Goal: Find specific page/section: Find specific page/section

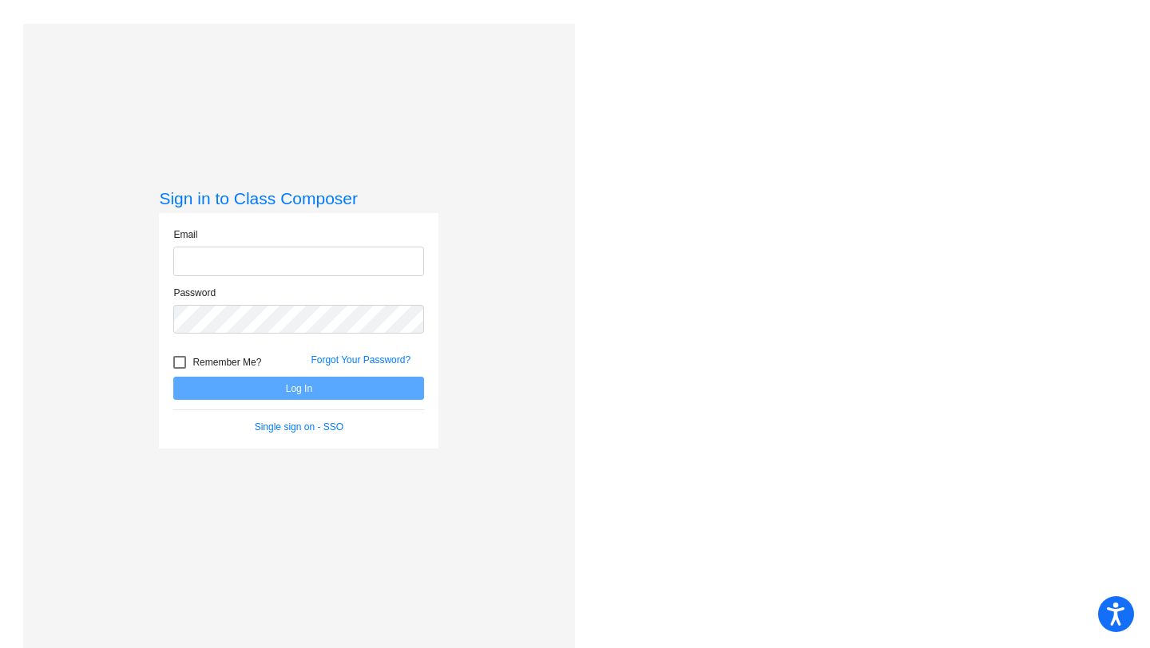
type input "[EMAIL_ADDRESS][DOMAIN_NAME]"
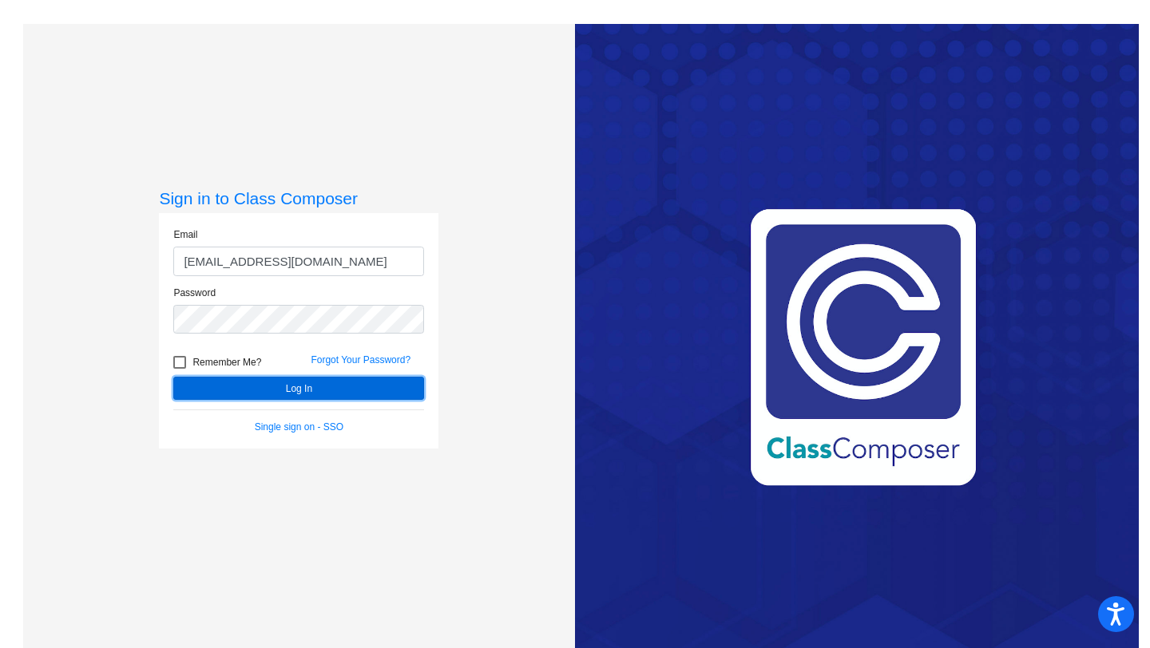
click at [274, 385] on button "Log In" at bounding box center [298, 388] width 251 height 23
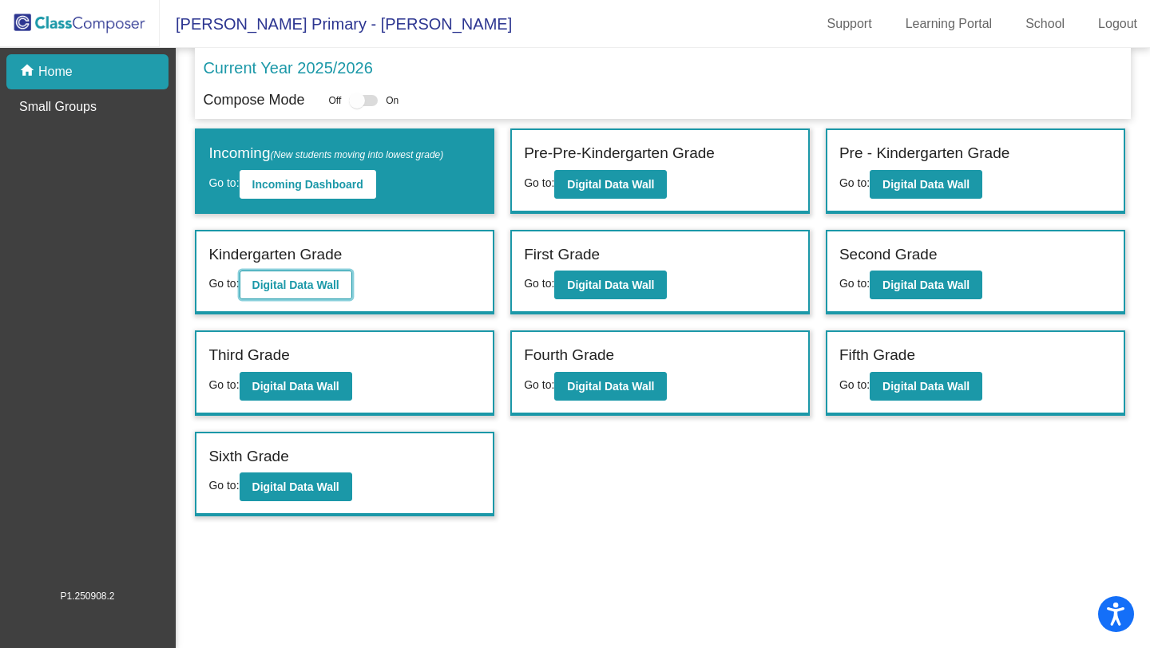
click at [262, 288] on b "Digital Data Wall" at bounding box center [295, 285] width 87 height 13
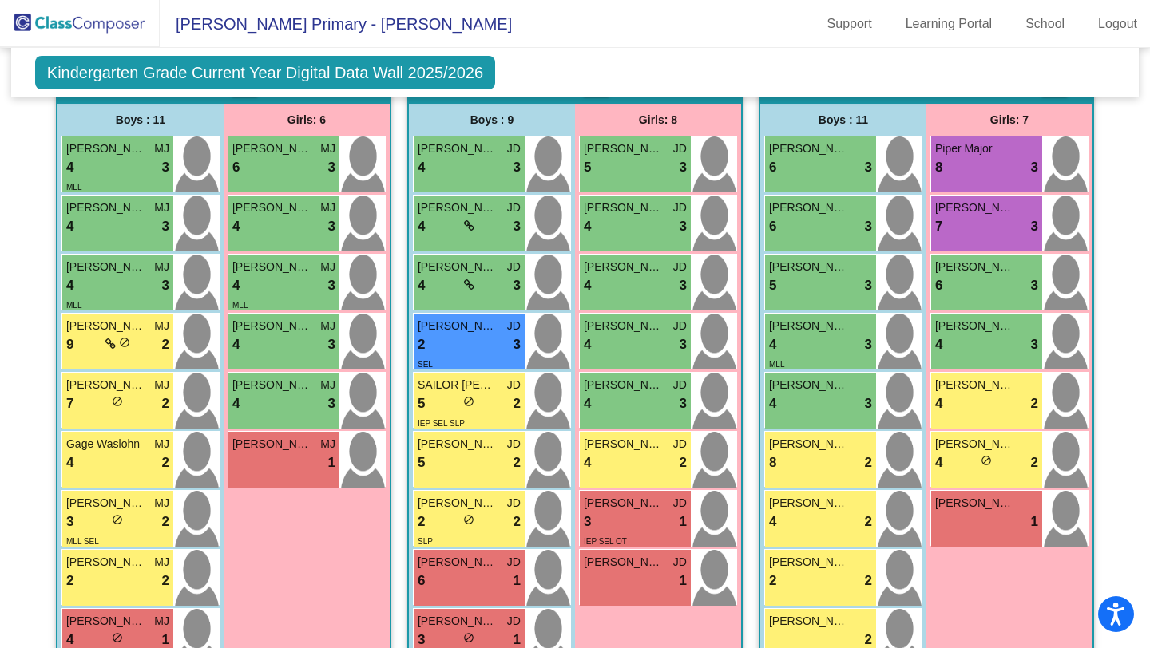
scroll to position [1117, 0]
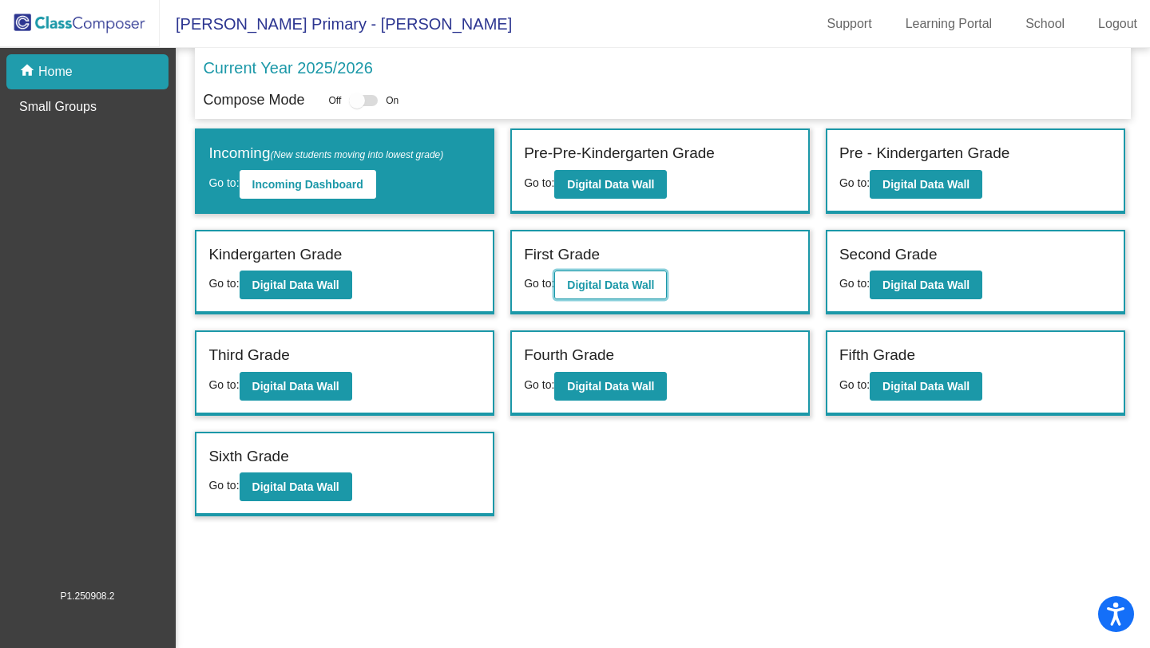
click at [620, 279] on b "Digital Data Wall" at bounding box center [610, 285] width 87 height 13
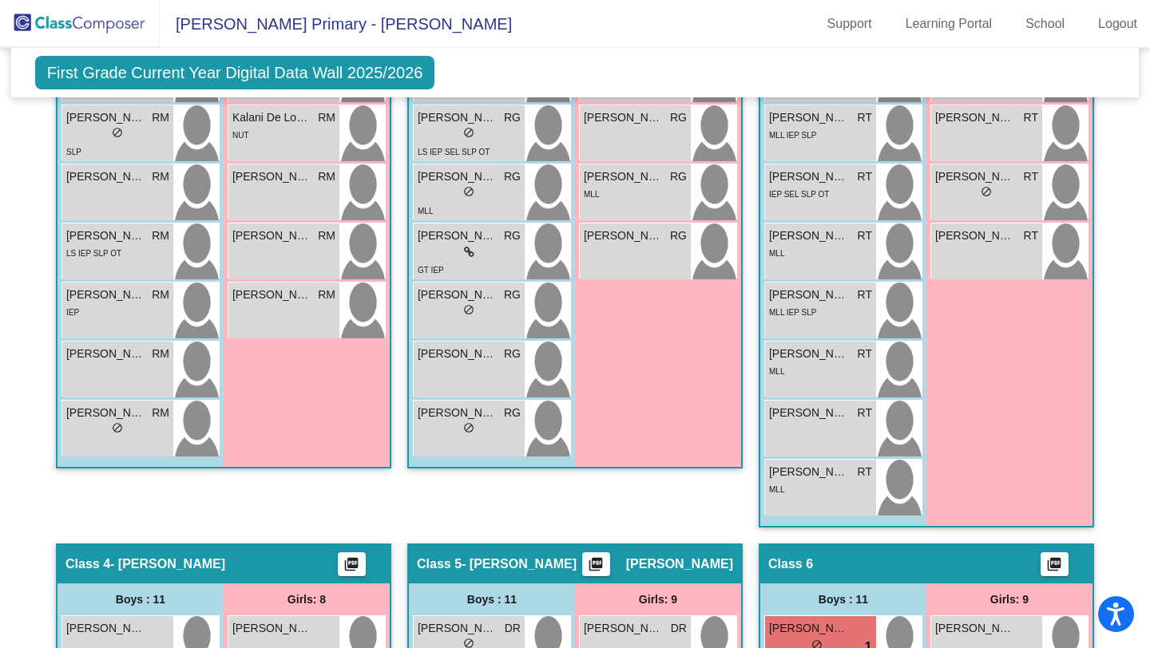
scroll to position [747, 0]
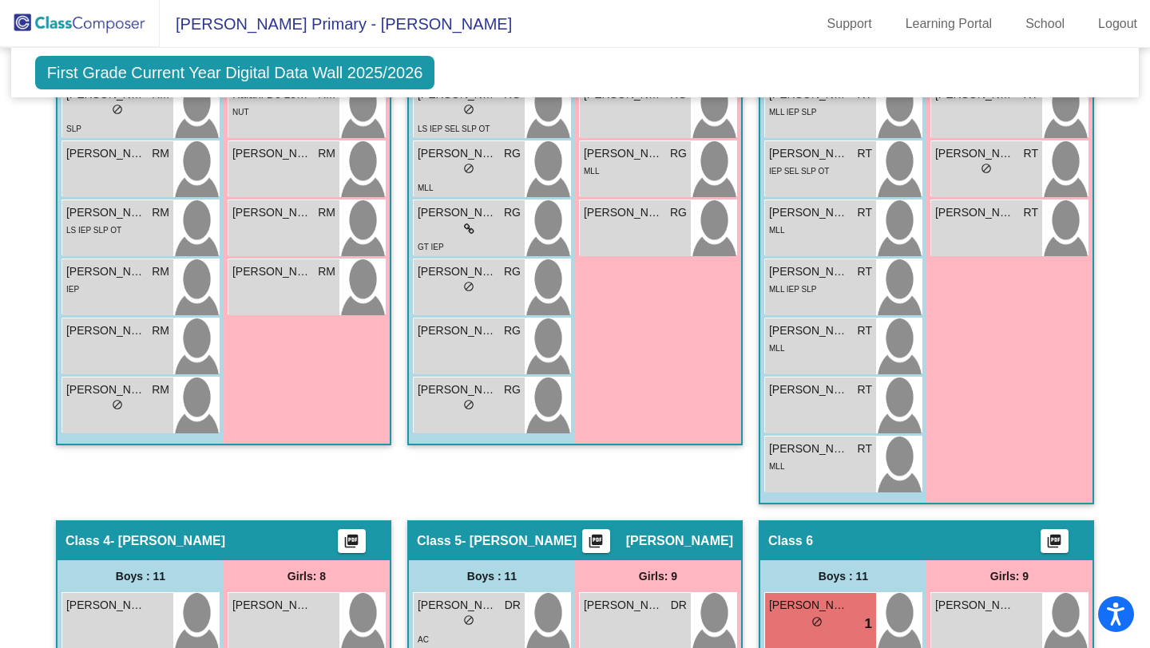
drag, startPoint x: 1149, startPoint y: 394, endPoint x: 1143, endPoint y: 485, distance: 91.2
click at [1147, 493] on mat-sidenav-content "First Grade Current Year Digital Data Wall 2025/2026 Add, Move, or Retain Stude…" at bounding box center [575, 348] width 1150 height 600
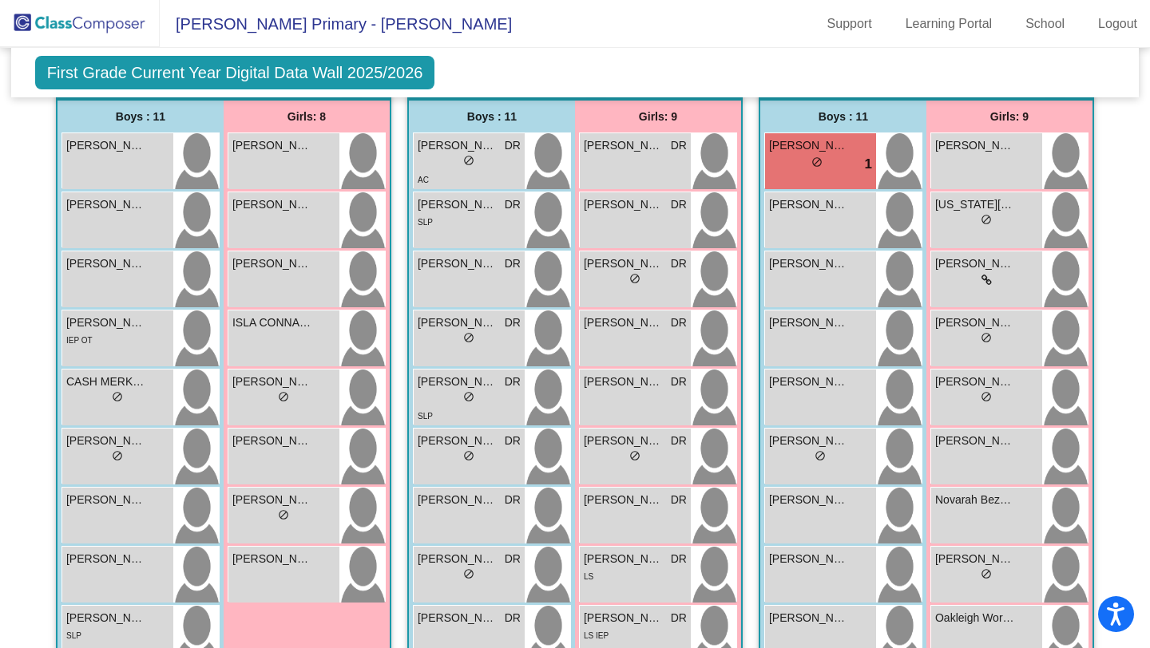
scroll to position [0, 0]
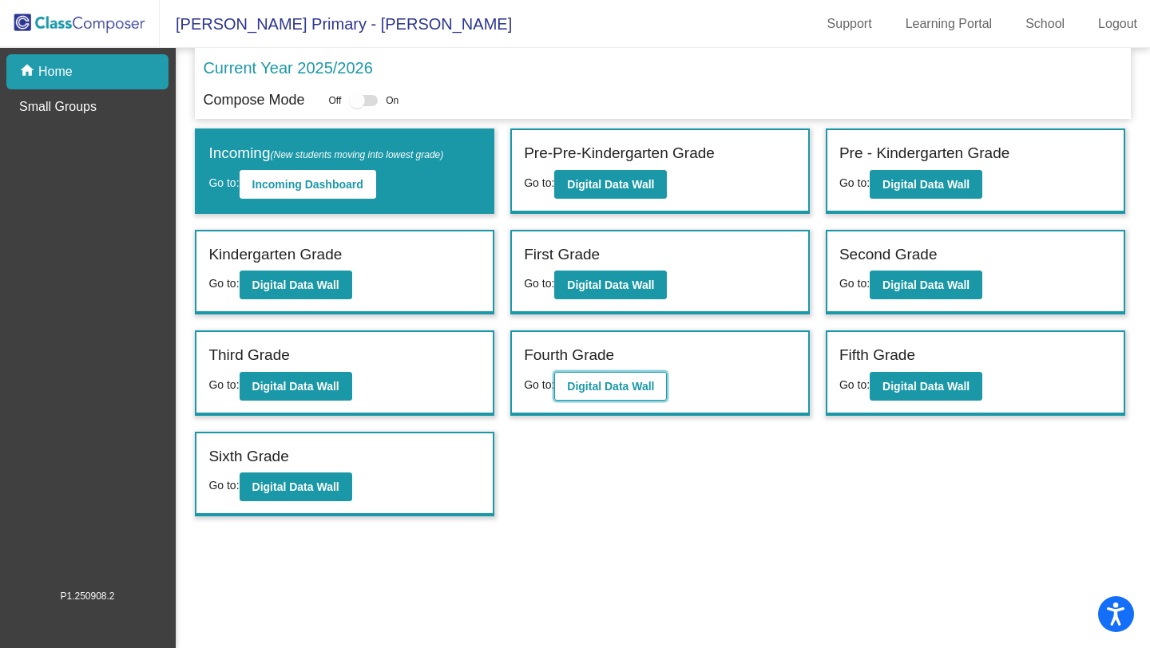
click at [623, 394] on button "Digital Data Wall" at bounding box center [610, 386] width 113 height 29
click at [308, 380] on b "Digital Data Wall" at bounding box center [295, 386] width 87 height 13
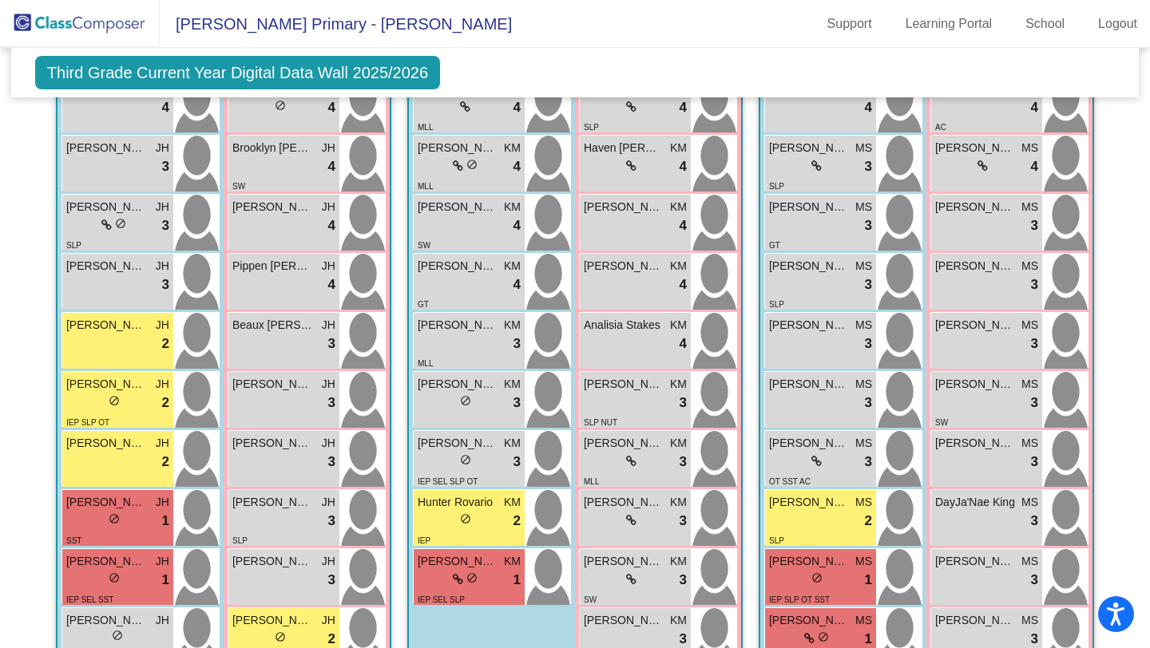
scroll to position [453, 0]
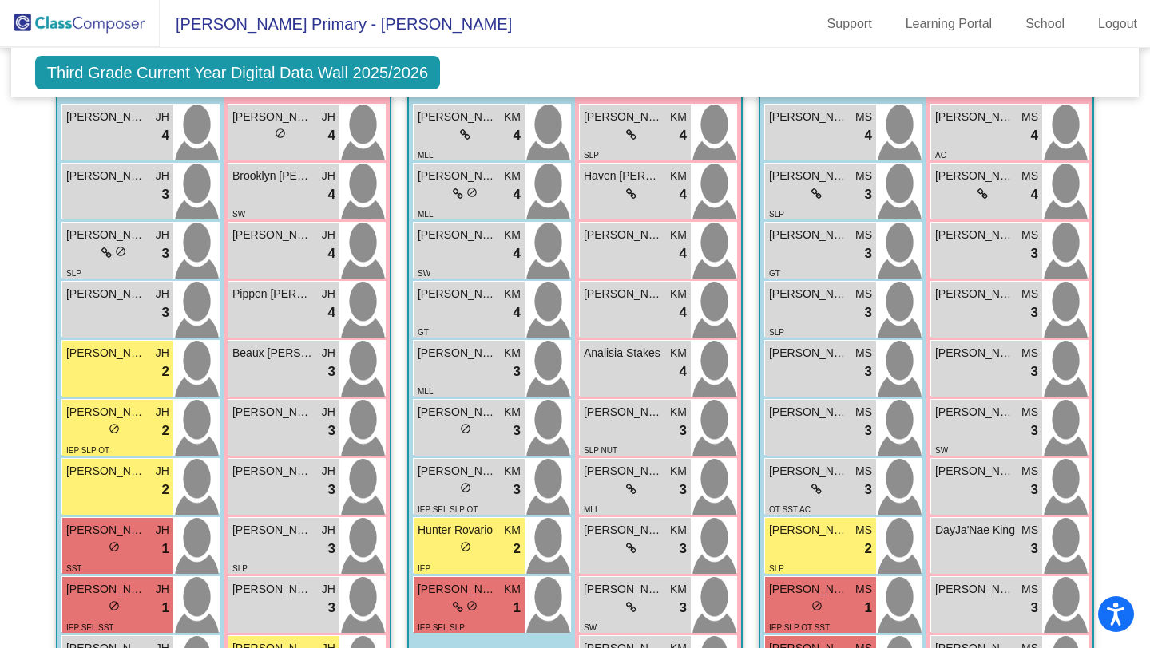
drag, startPoint x: 1149, startPoint y: 234, endPoint x: 1147, endPoint y: 265, distance: 31.2
click at [1148, 268] on mat-sidenav-content "Third Grade Current Year Digital Data Wall 2025/2026 Add, Move, or Retain Stude…" at bounding box center [575, 348] width 1150 height 600
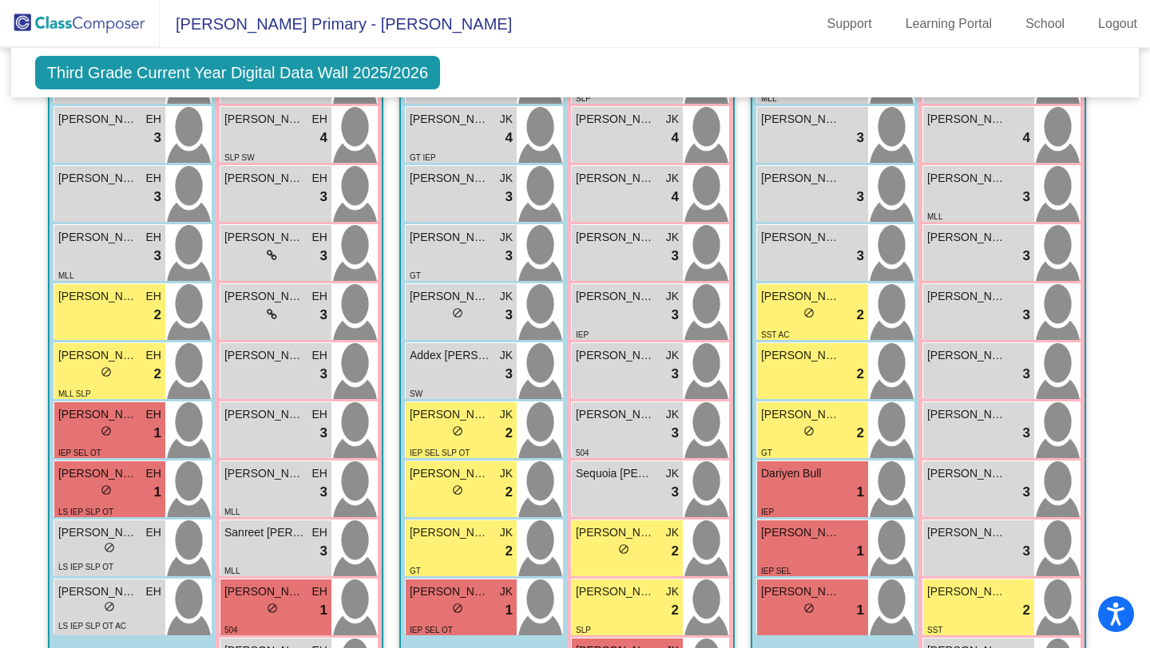
scroll to position [1334, 0]
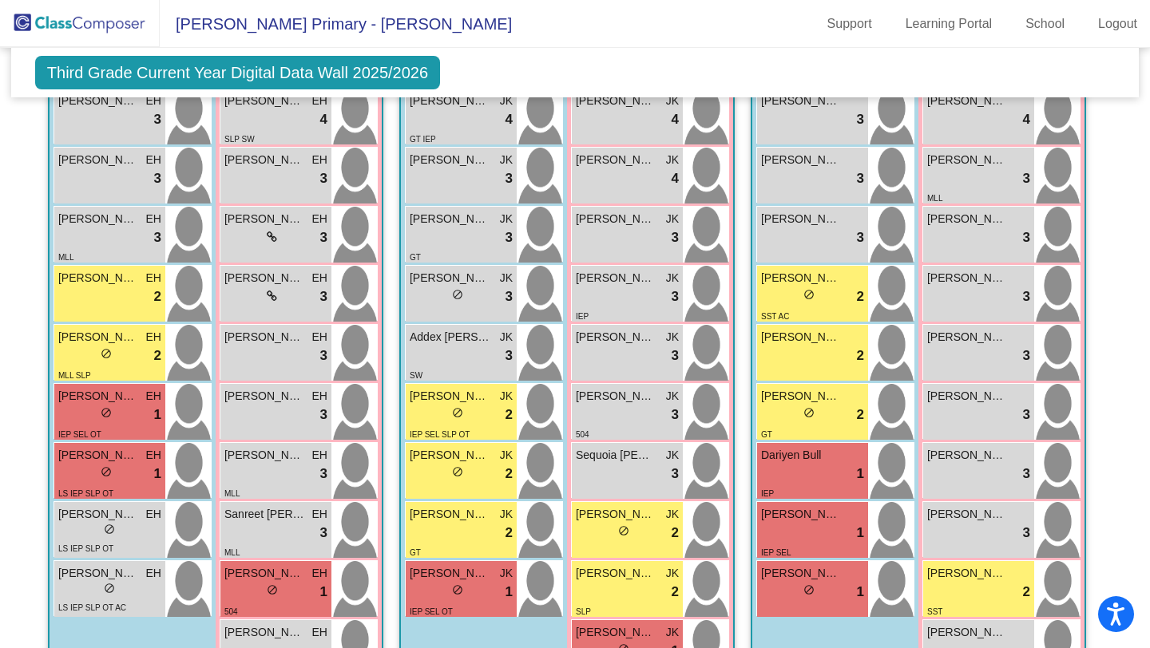
drag, startPoint x: 1149, startPoint y: 501, endPoint x: 1149, endPoint y: 410, distance: 91.0
click at [1149, 410] on mat-sidenav-content "Third Grade Current Year Digital Data Wall 2025/2026 Add, Move, or Retain Stude…" at bounding box center [575, 348] width 1150 height 600
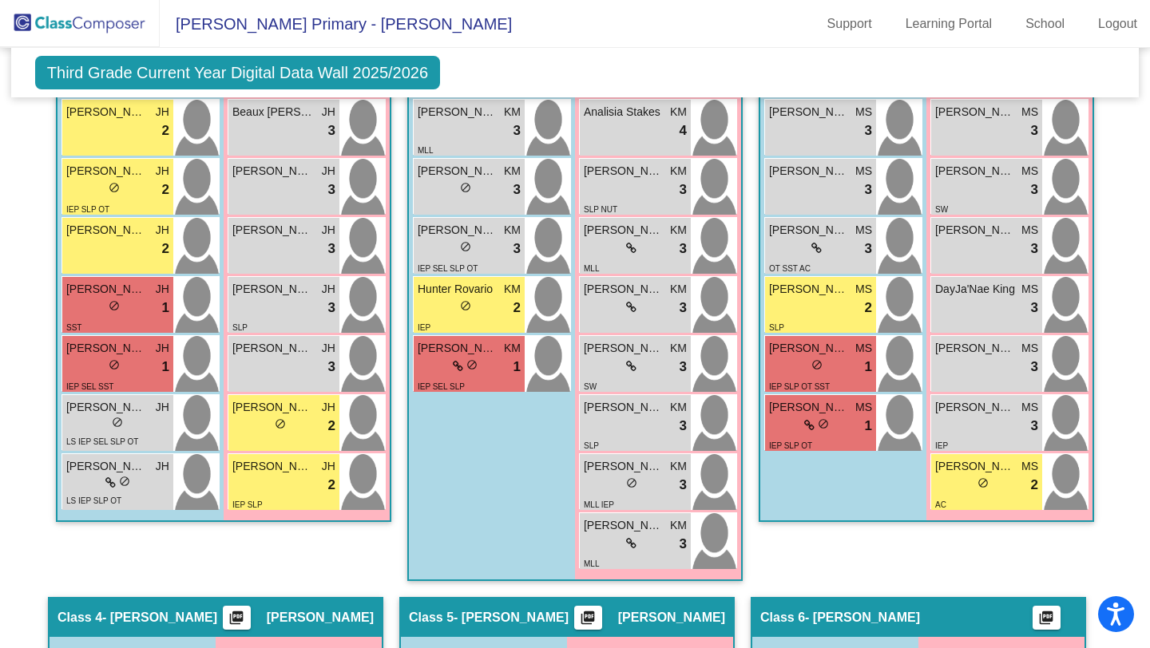
scroll to position [0, 0]
